Goal: Information Seeking & Learning: Find specific fact

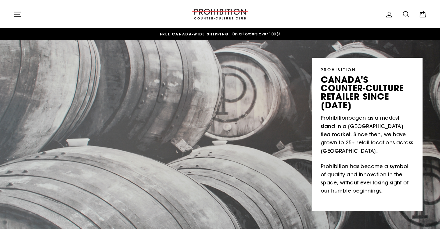
click at [407, 10] on icon at bounding box center [406, 14] width 8 height 8
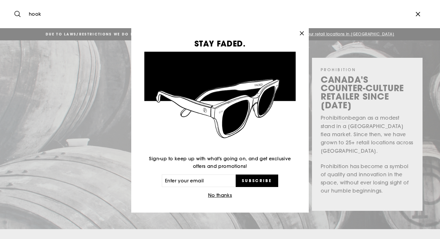
click at [232, 14] on input "hook" at bounding box center [217, 13] width 383 height 19
click at [304, 34] on icon "button" at bounding box center [302, 33] width 8 height 8
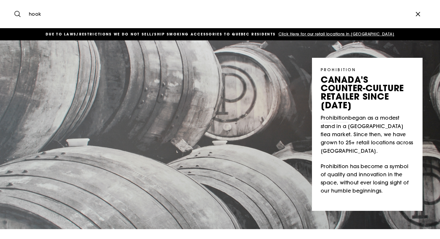
click at [190, 22] on input "hook" at bounding box center [217, 13] width 383 height 19
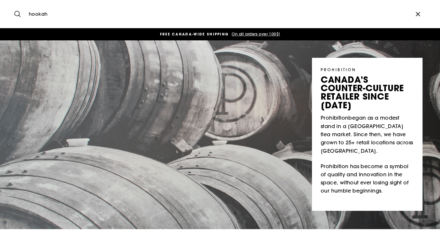
type input "hookah"
click at [13, 4] on button "Search" at bounding box center [19, 13] width 13 height 19
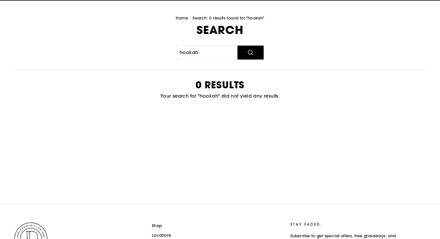
scroll to position [111, 0]
